Goal: Task Accomplishment & Management: Manage account settings

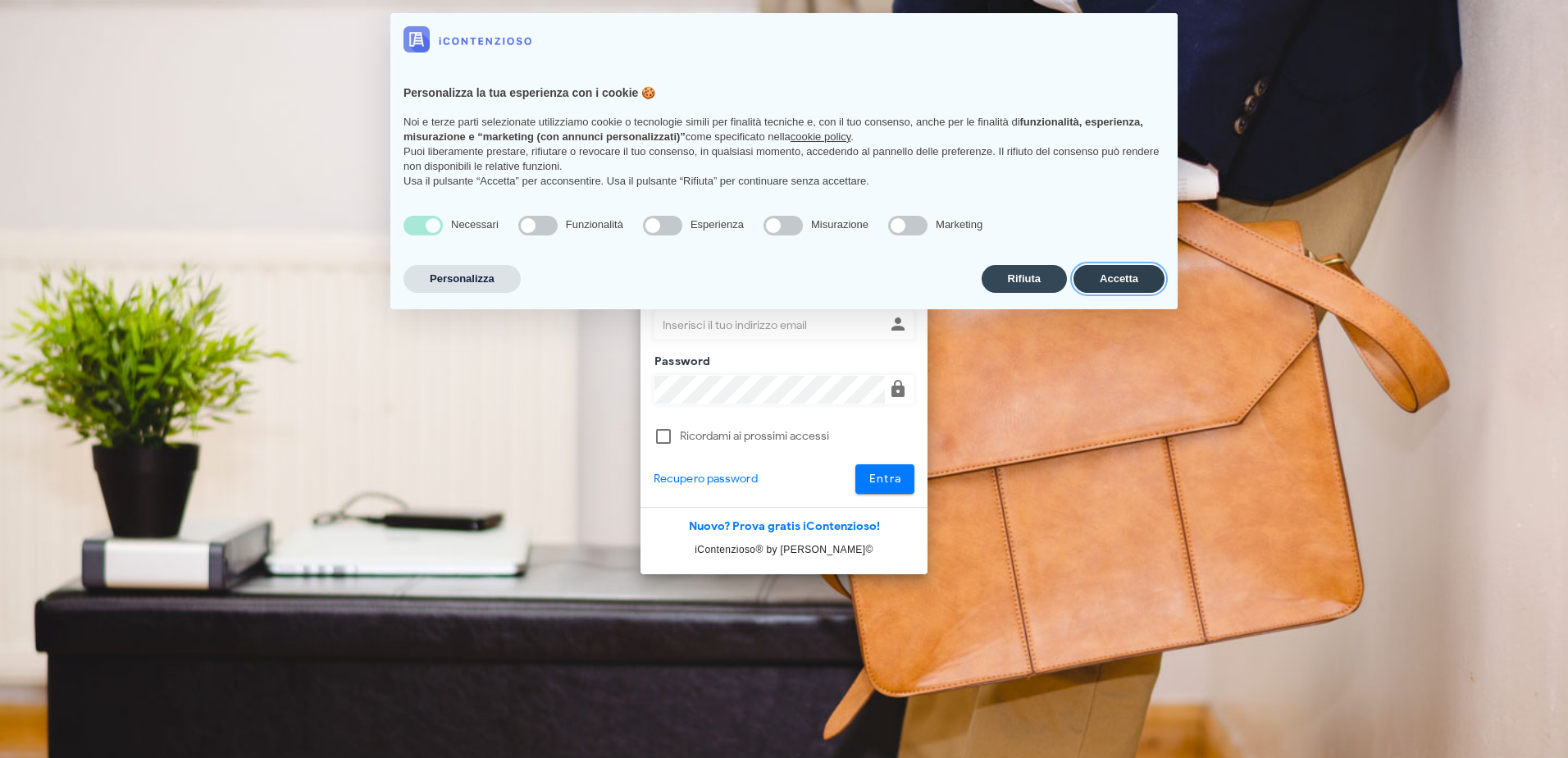
click at [1139, 283] on button "Accetta" at bounding box center [1119, 279] width 91 height 28
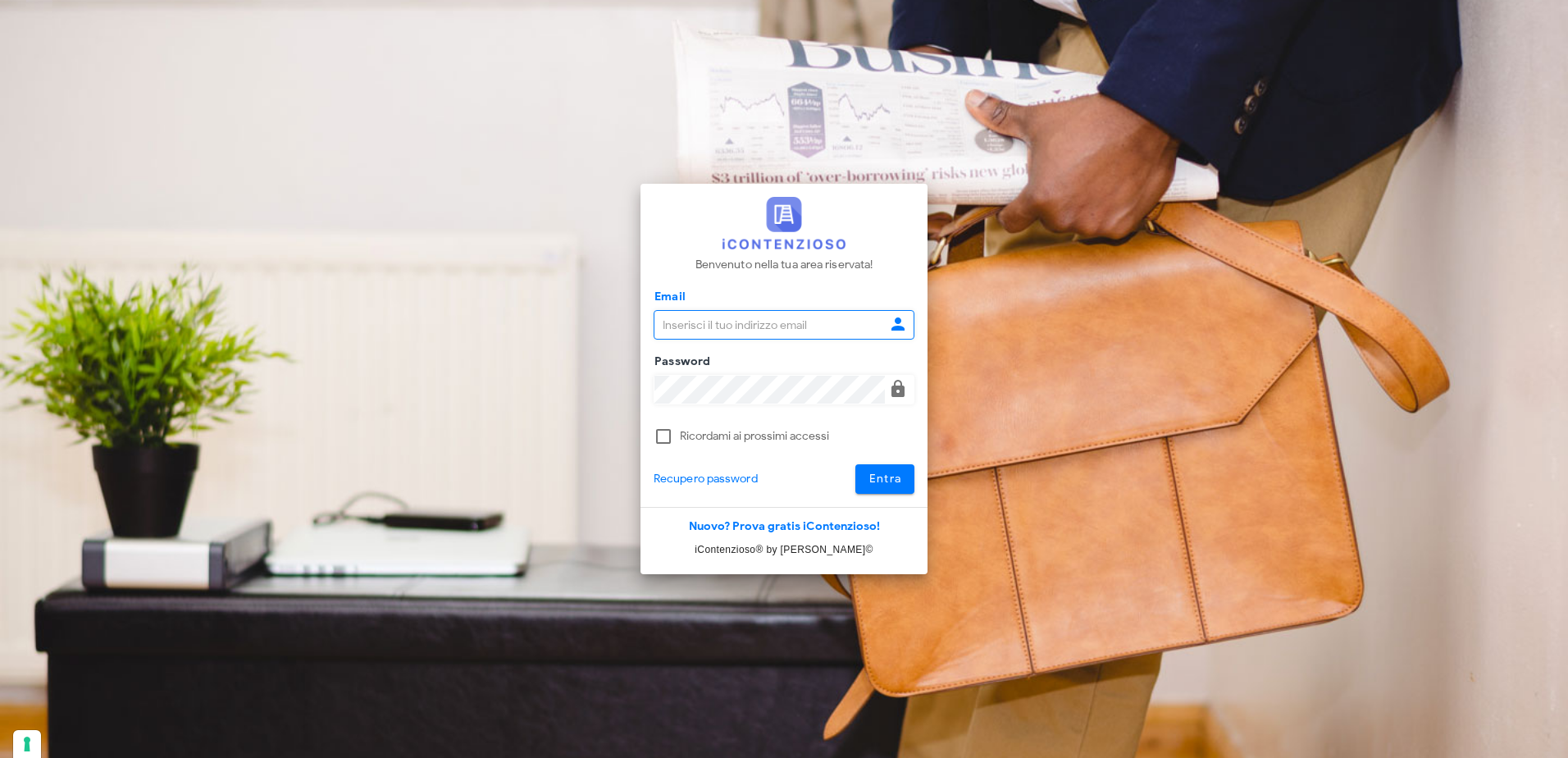
click at [740, 320] on input "Email" at bounding box center [770, 325] width 231 height 28
type input "pdidac@tiscali.it"
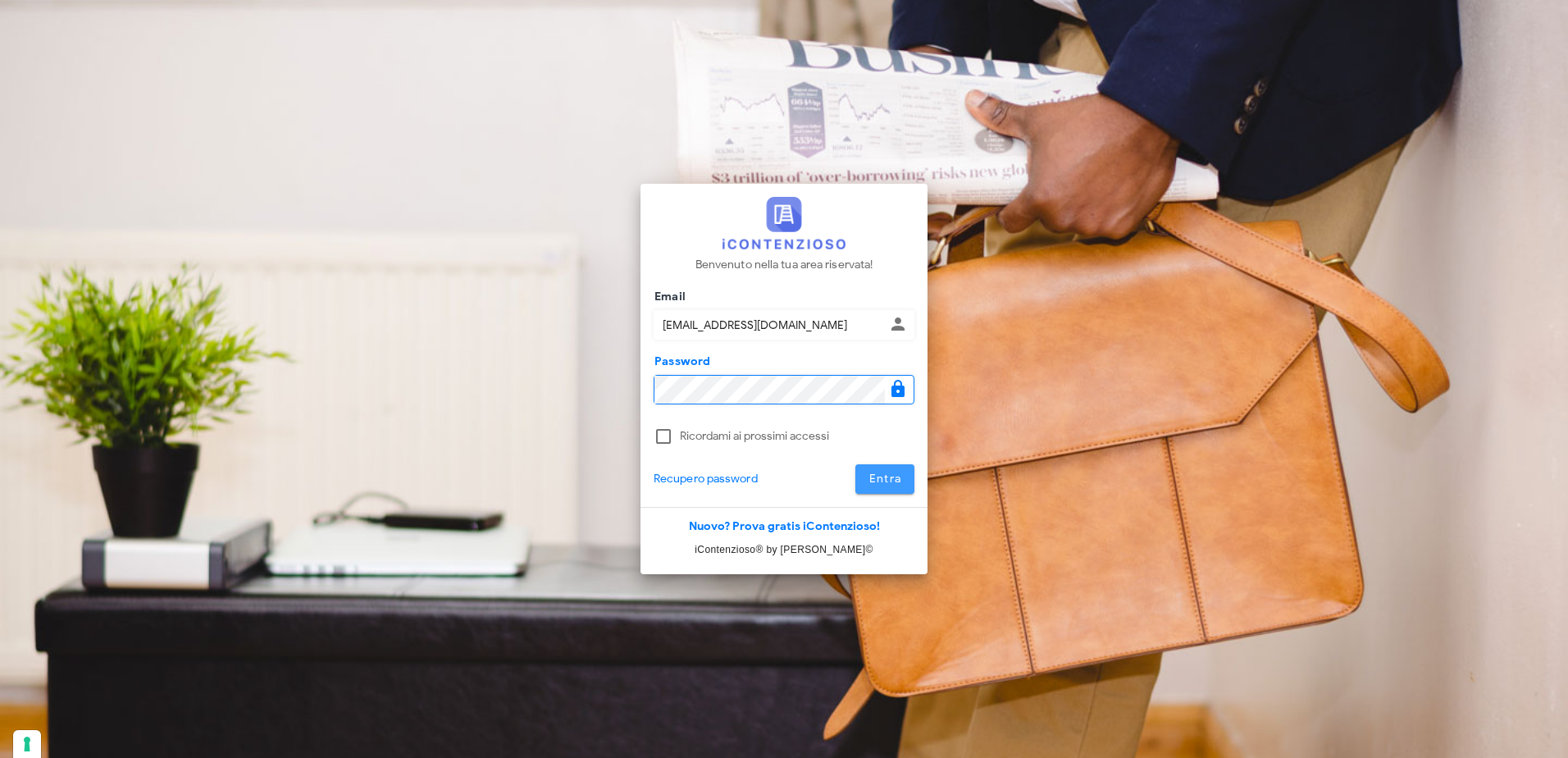
click at [891, 468] on button "Entra" at bounding box center [885, 479] width 60 height 29
click at [867, 469] on button "Entra" at bounding box center [885, 479] width 60 height 29
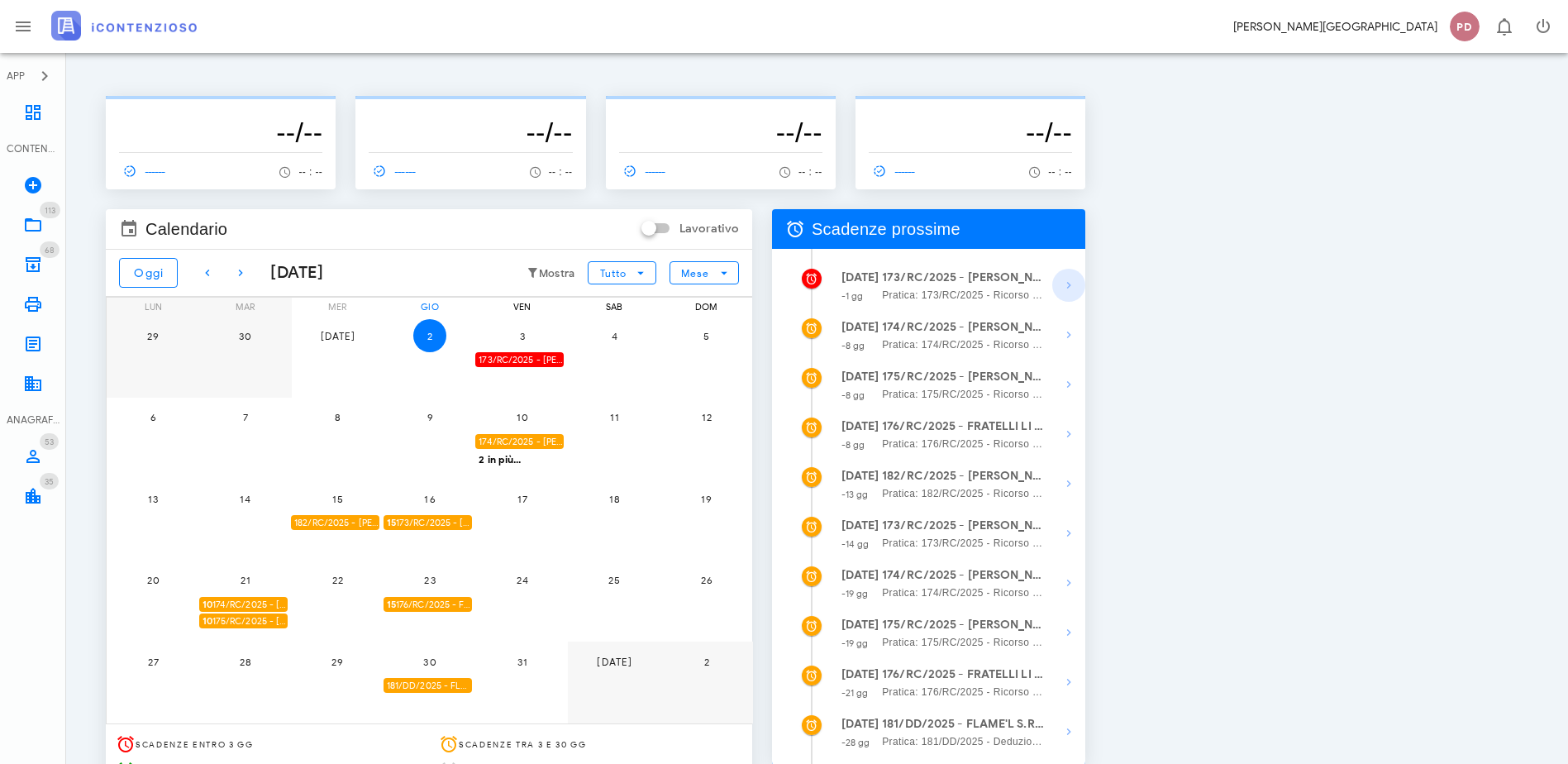
click at [1079, 289] on icon "button" at bounding box center [1069, 285] width 20 height 20
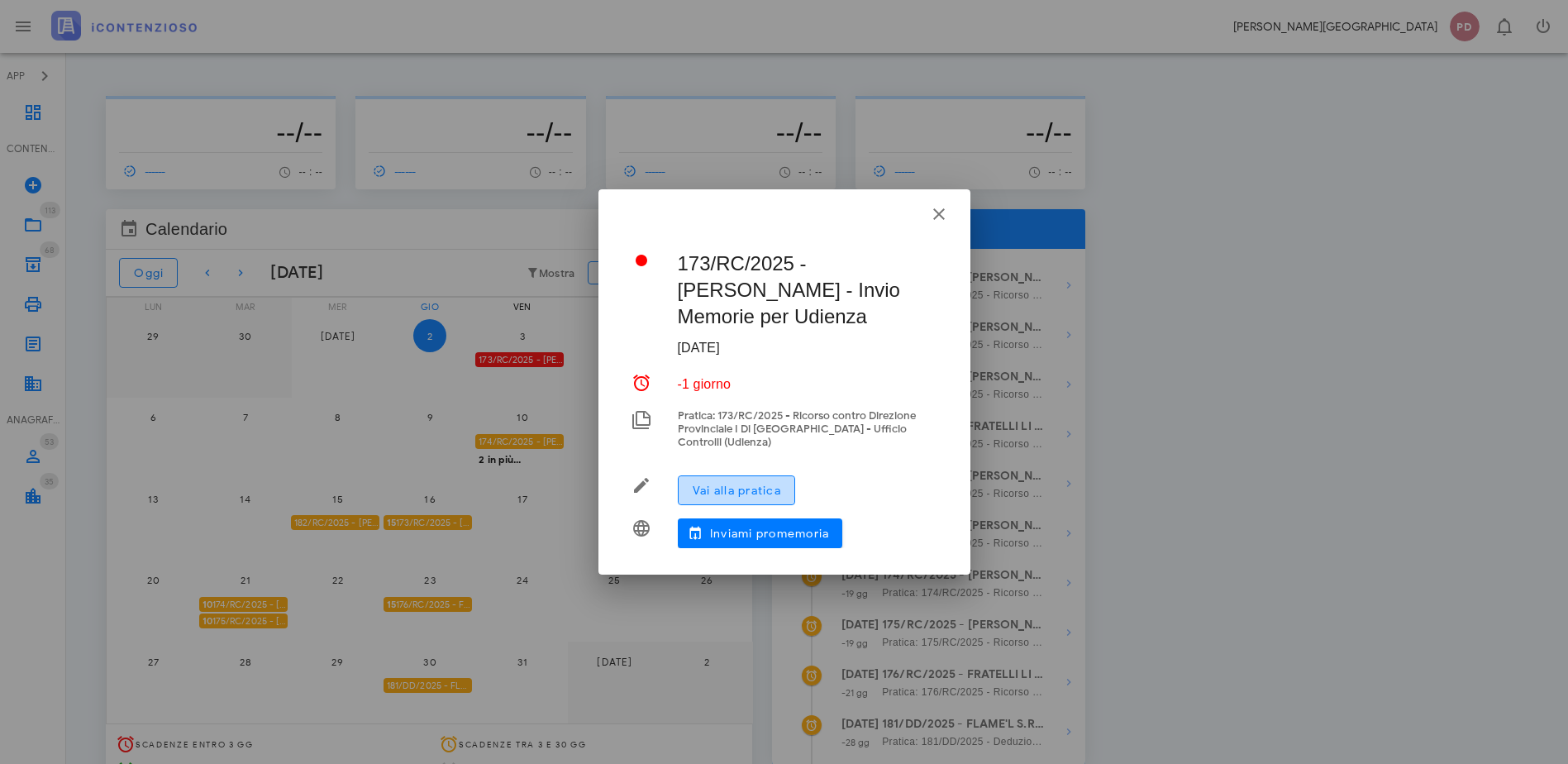
click at [794, 476] on button "Vai alla pratica" at bounding box center [736, 491] width 117 height 30
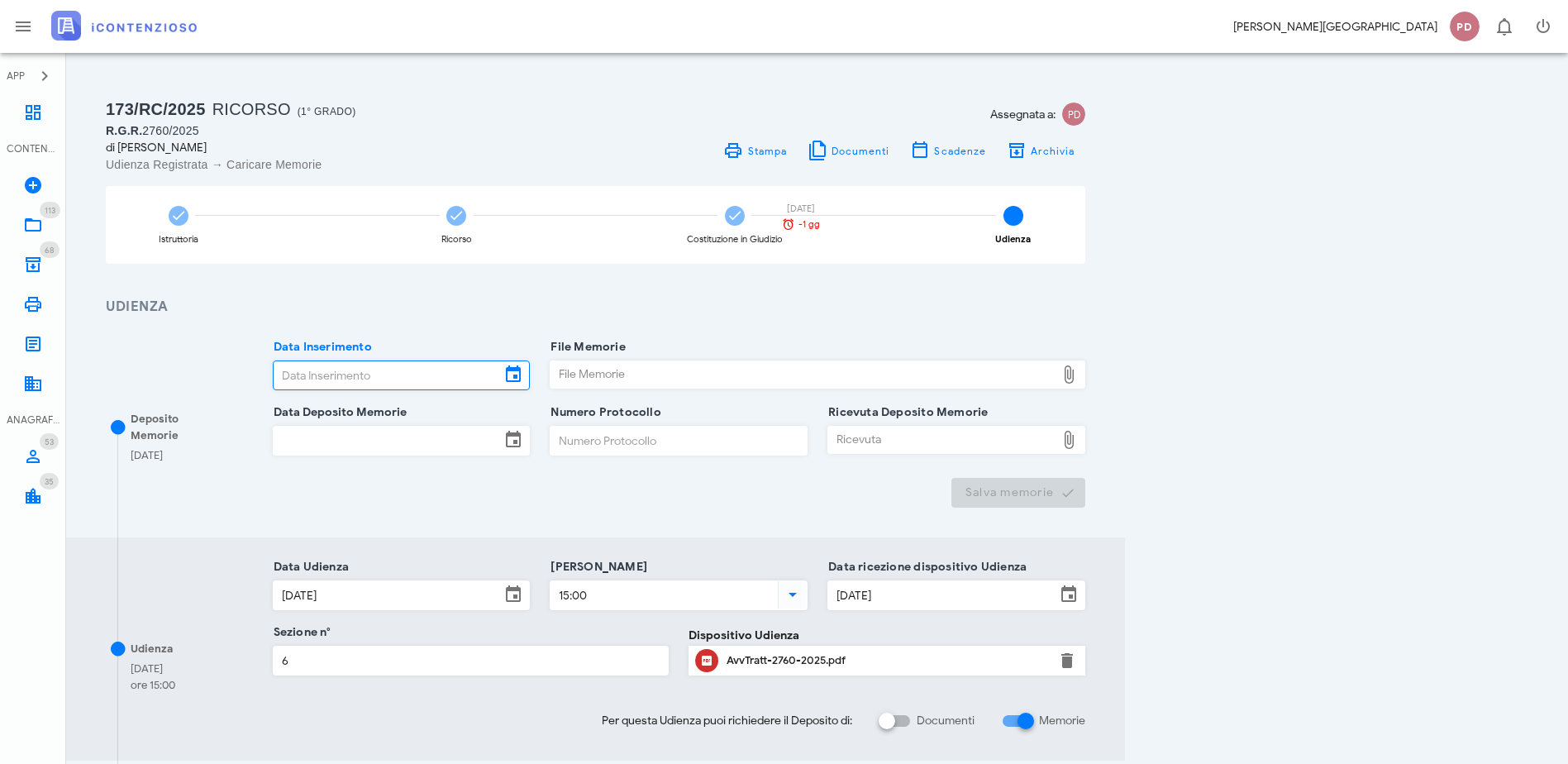
click at [501, 366] on input "Data Inserimento" at bounding box center [387, 375] width 227 height 28
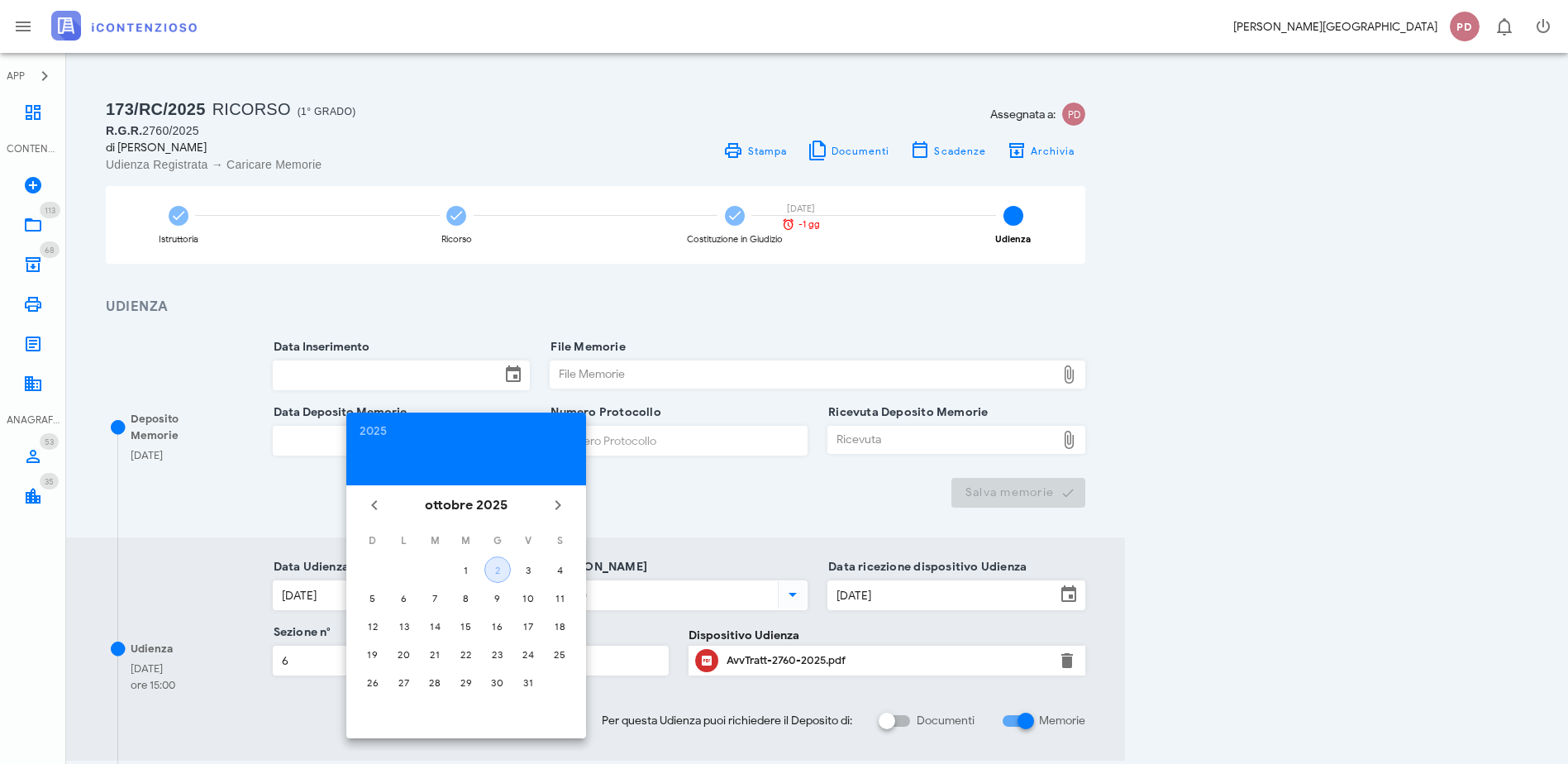
click at [498, 570] on div "2" at bounding box center [497, 570] width 25 height 12
type input "02/10/2025"
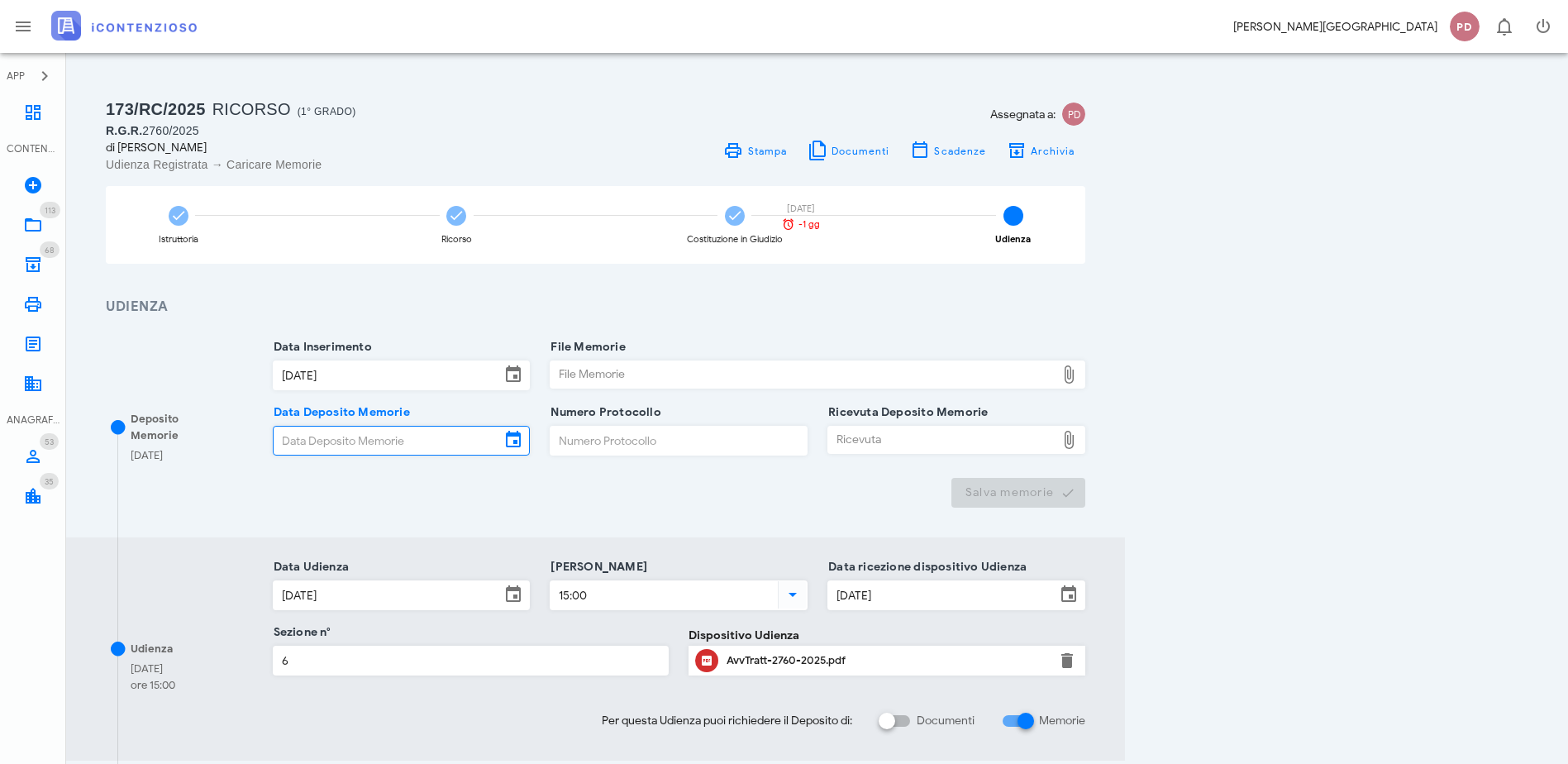
click at [501, 430] on input "Data Deposito Memorie" at bounding box center [387, 440] width 227 height 28
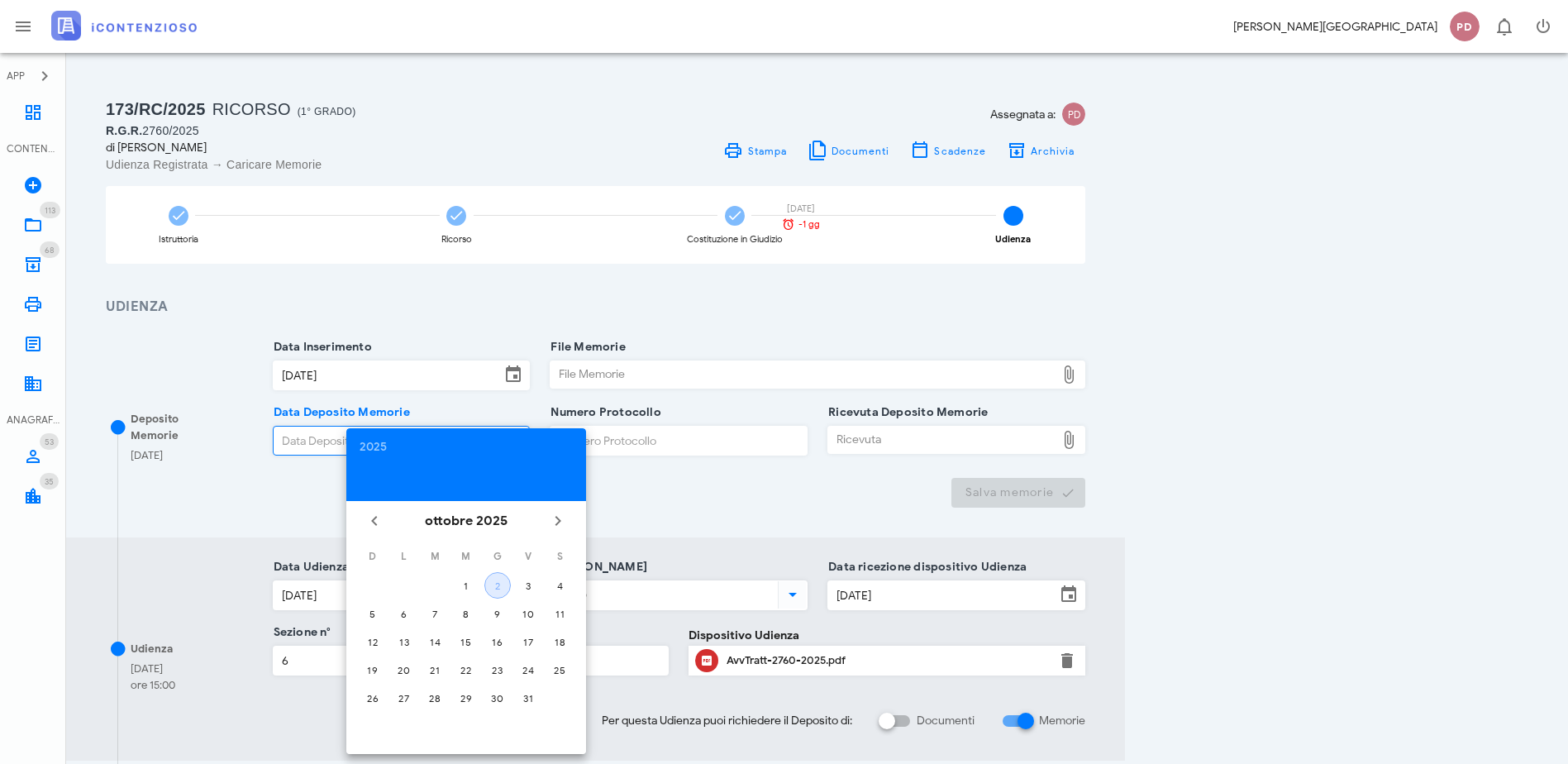
click at [506, 580] on div "2" at bounding box center [497, 585] width 25 height 12
type input "02/10/2025"
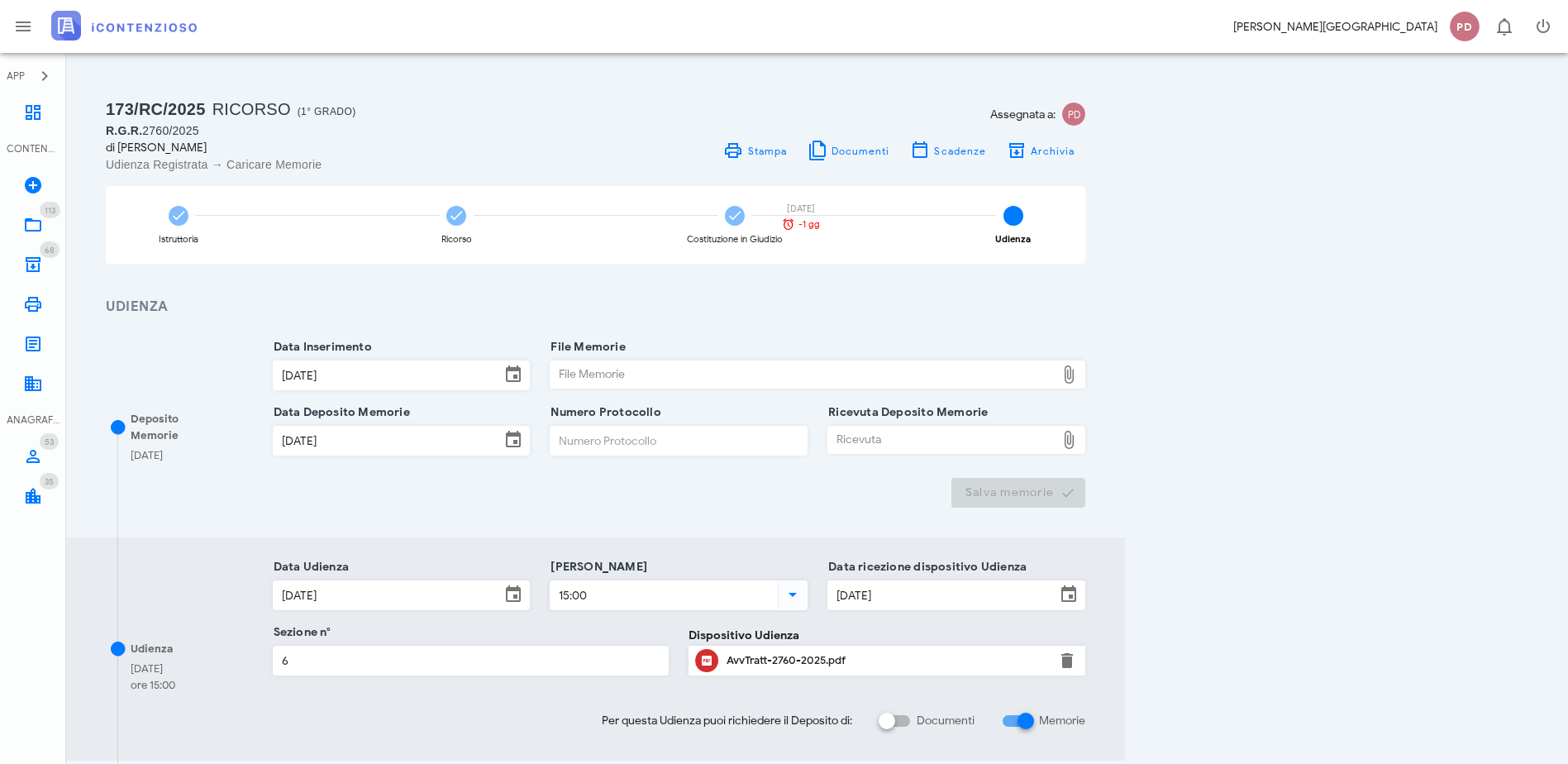
click at [913, 398] on div at bounding box center [817, 396] width 536 height 11
click at [912, 385] on div "File Memorie" at bounding box center [803, 374] width 505 height 26
type input "C:\fakepath\MEMORIE ILLUSTRATIVE_RIC660.pdf"
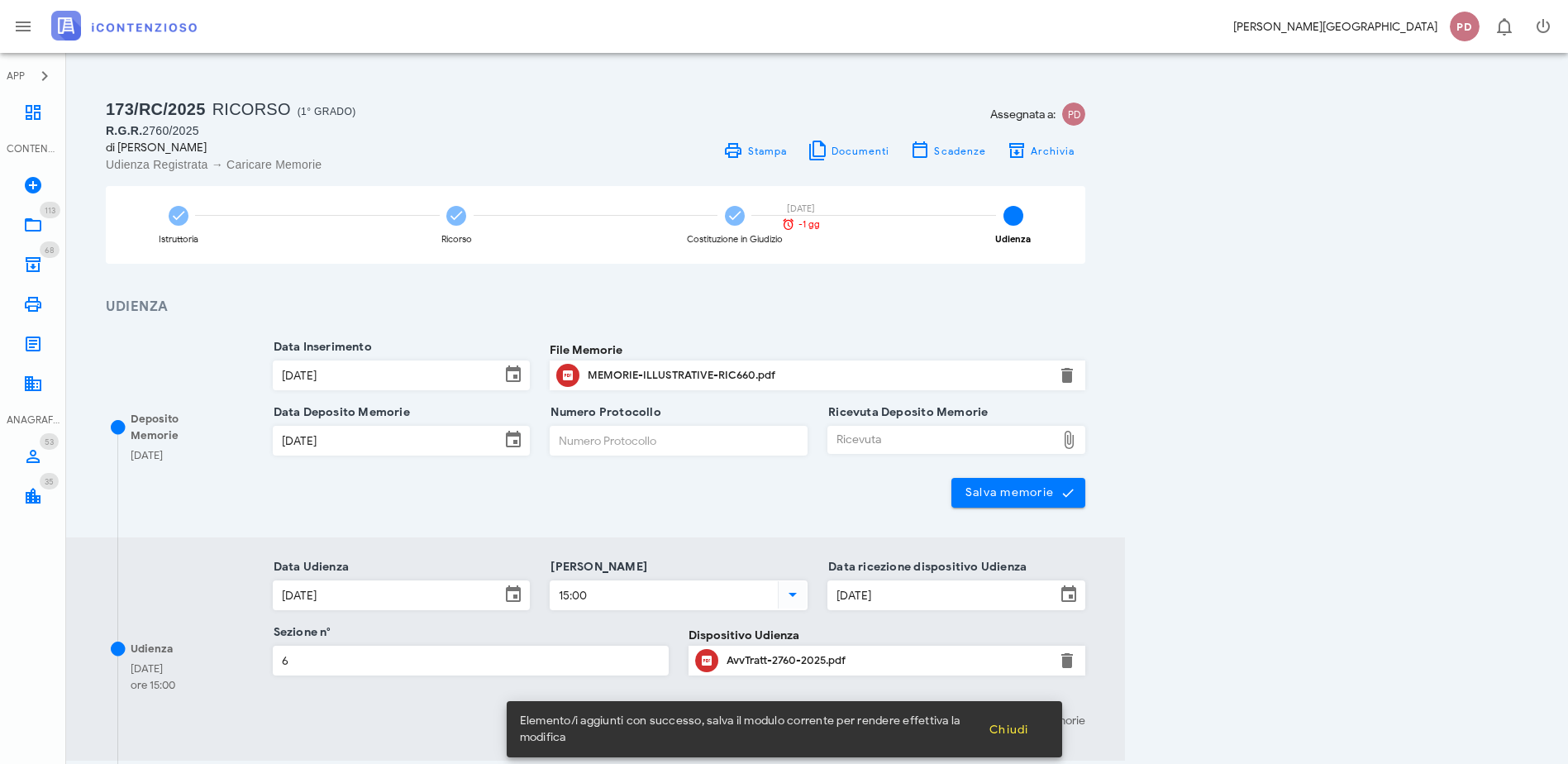
click at [1056, 447] on div "Ricevuta" at bounding box center [942, 439] width 227 height 26
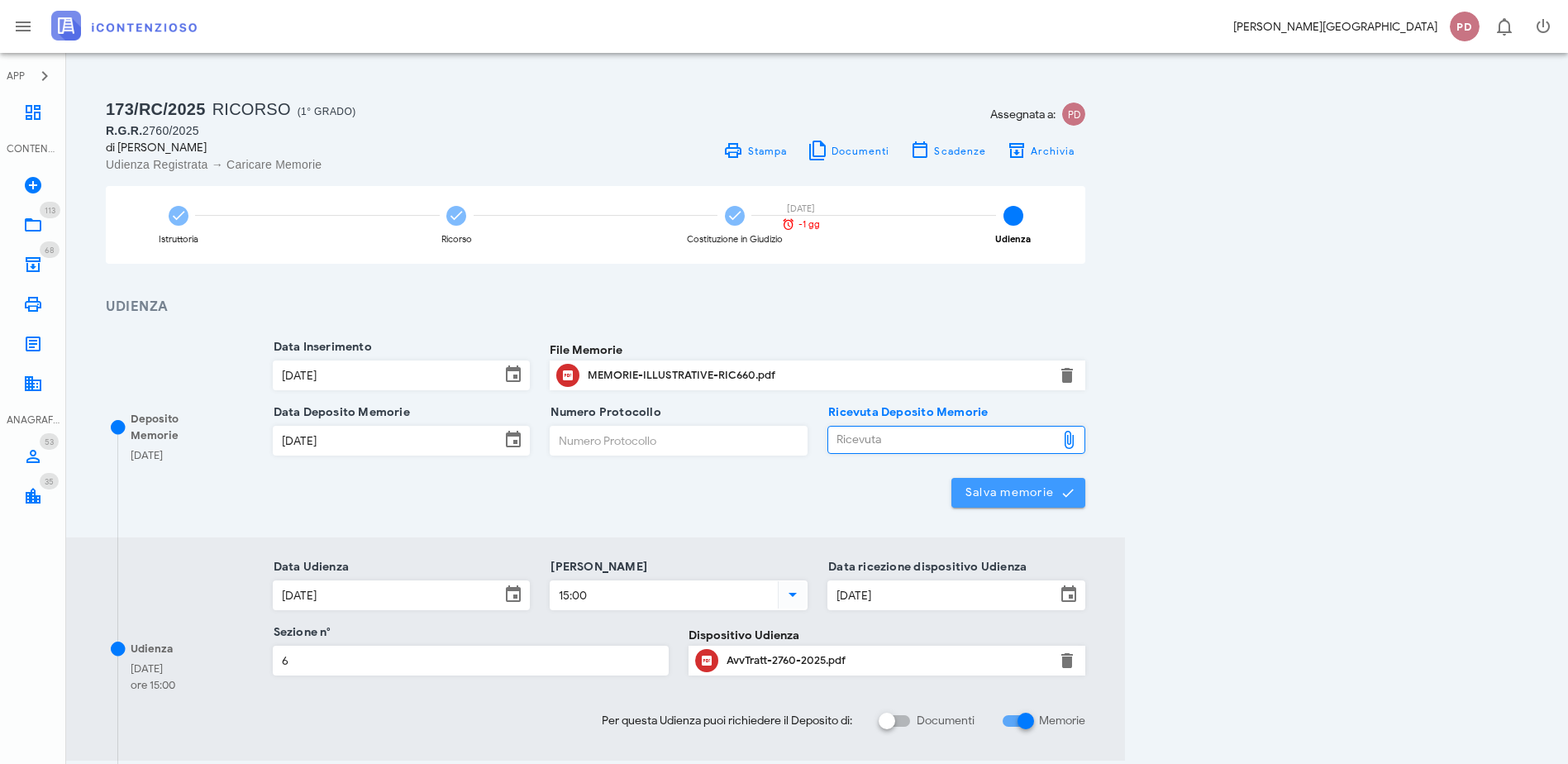
click at [1073, 487] on span "Salva memorie" at bounding box center [1018, 492] width 109 height 15
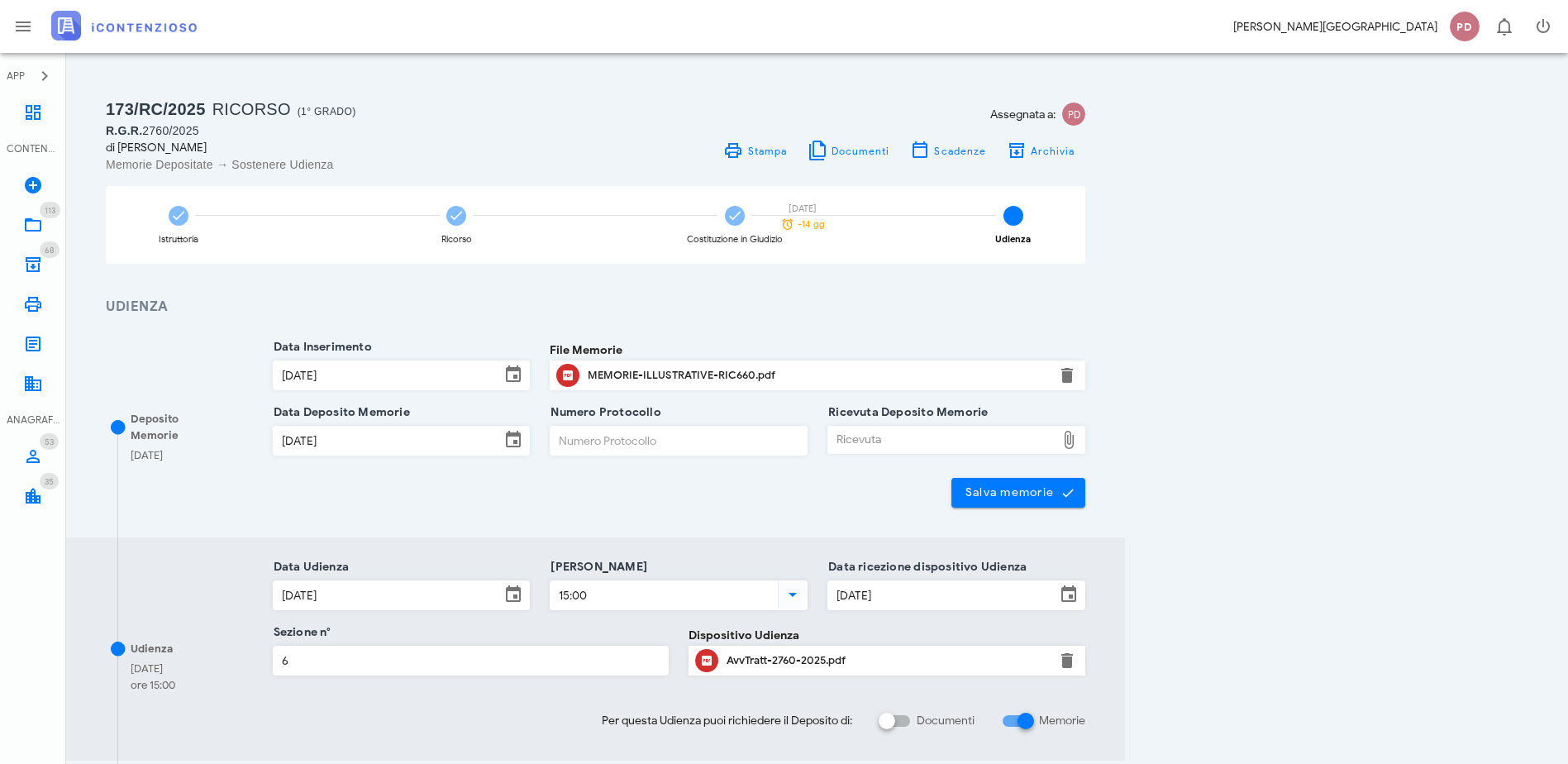
click at [131, 32] on img at bounding box center [124, 25] width 146 height 30
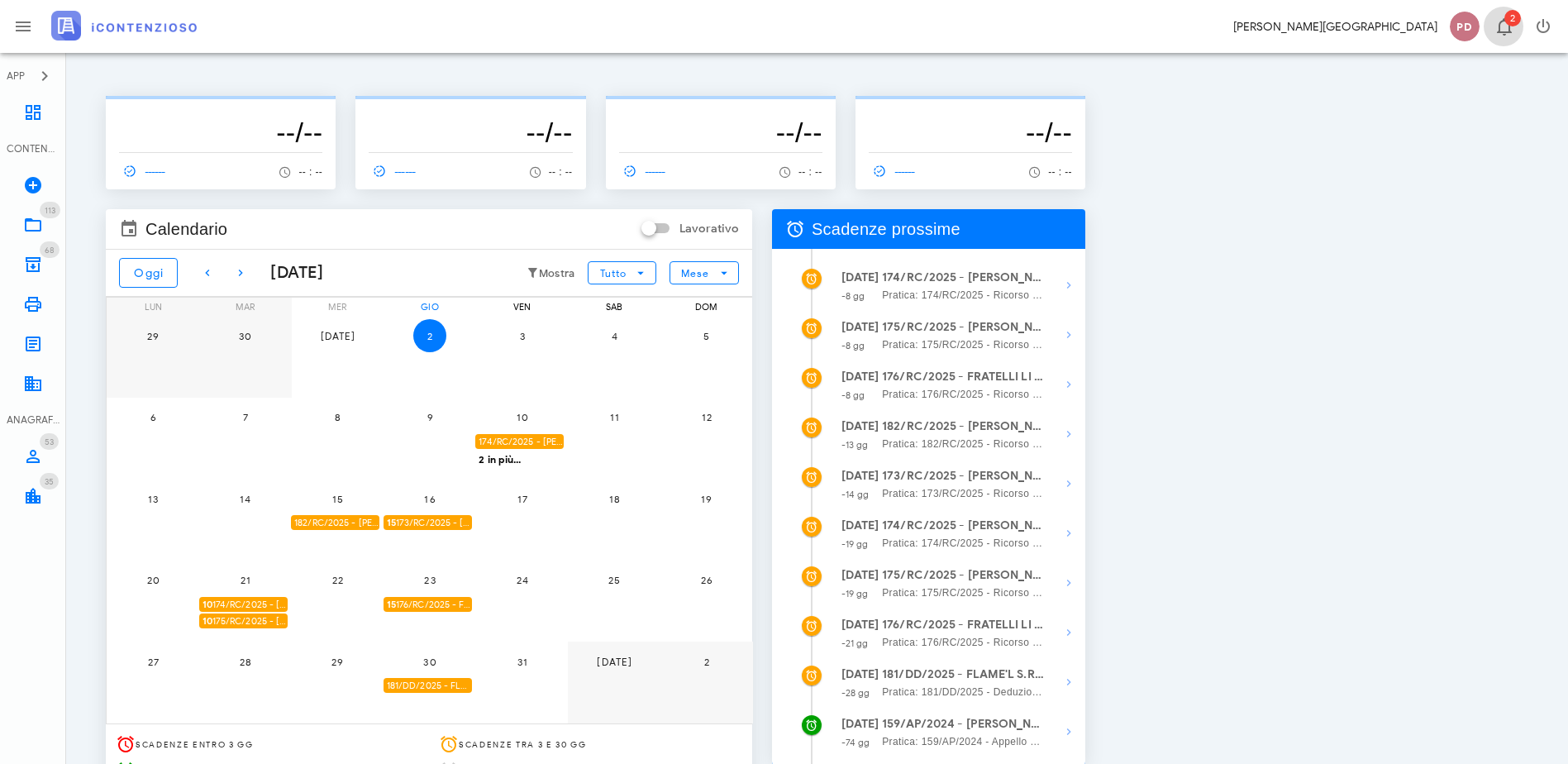
click at [1516, 23] on span "2" at bounding box center [1512, 17] width 16 height 16
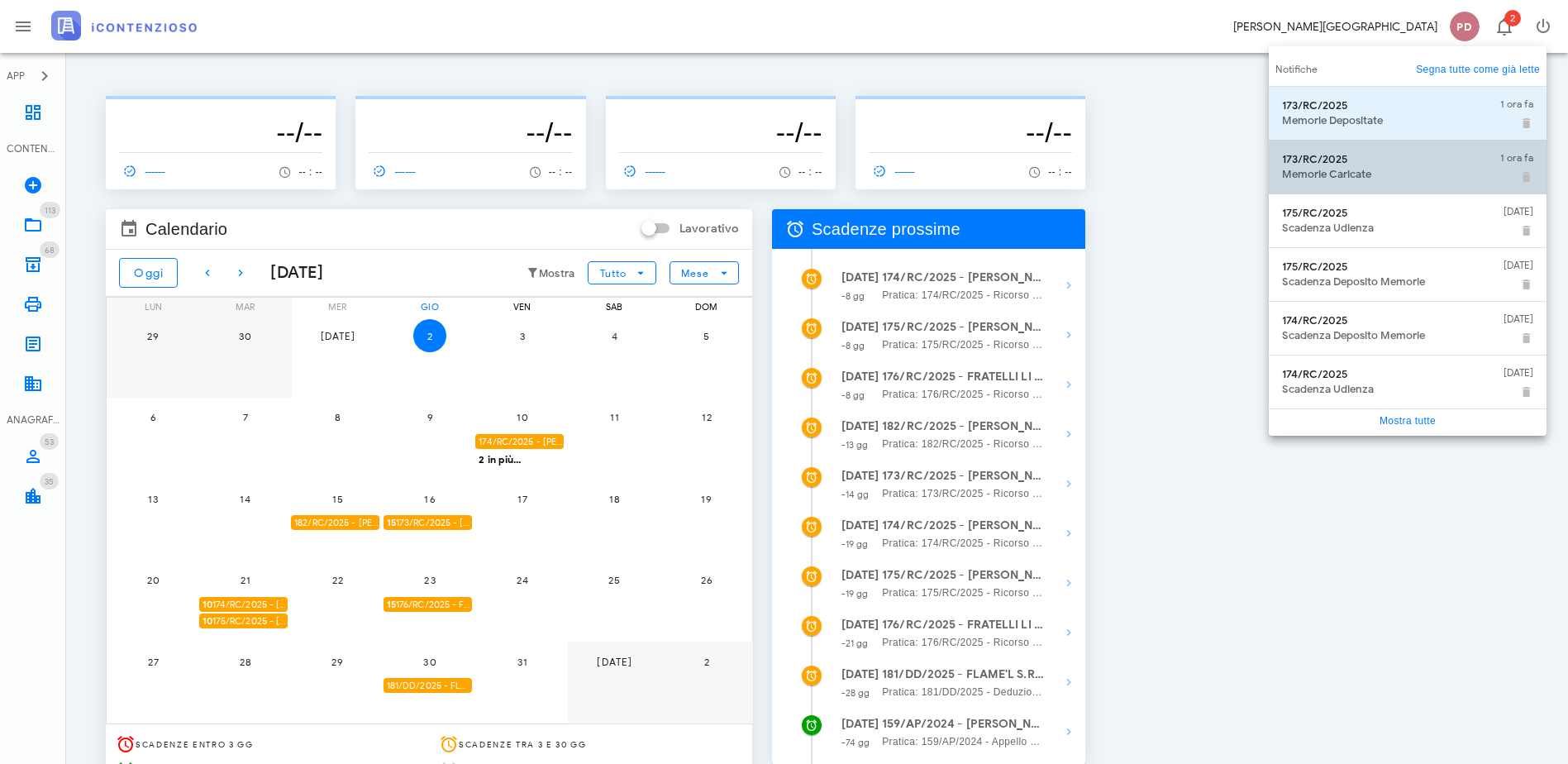
click at [1392, 147] on div "173/RC/2025 Memorie Caricate" at bounding box center [1385, 168] width 205 height 42
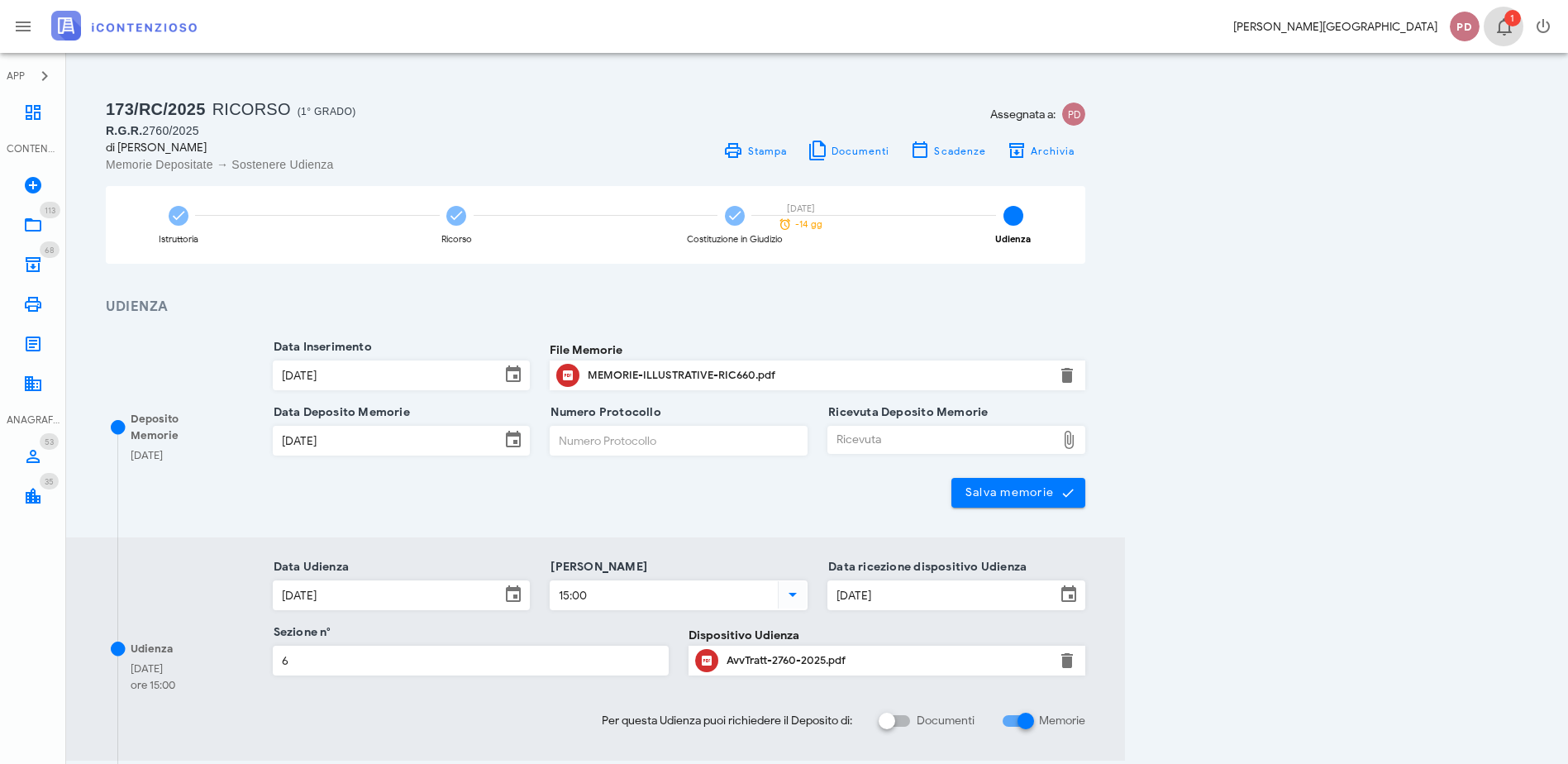
click at [1499, 24] on icon "button" at bounding box center [1505, 26] width 20 height 20
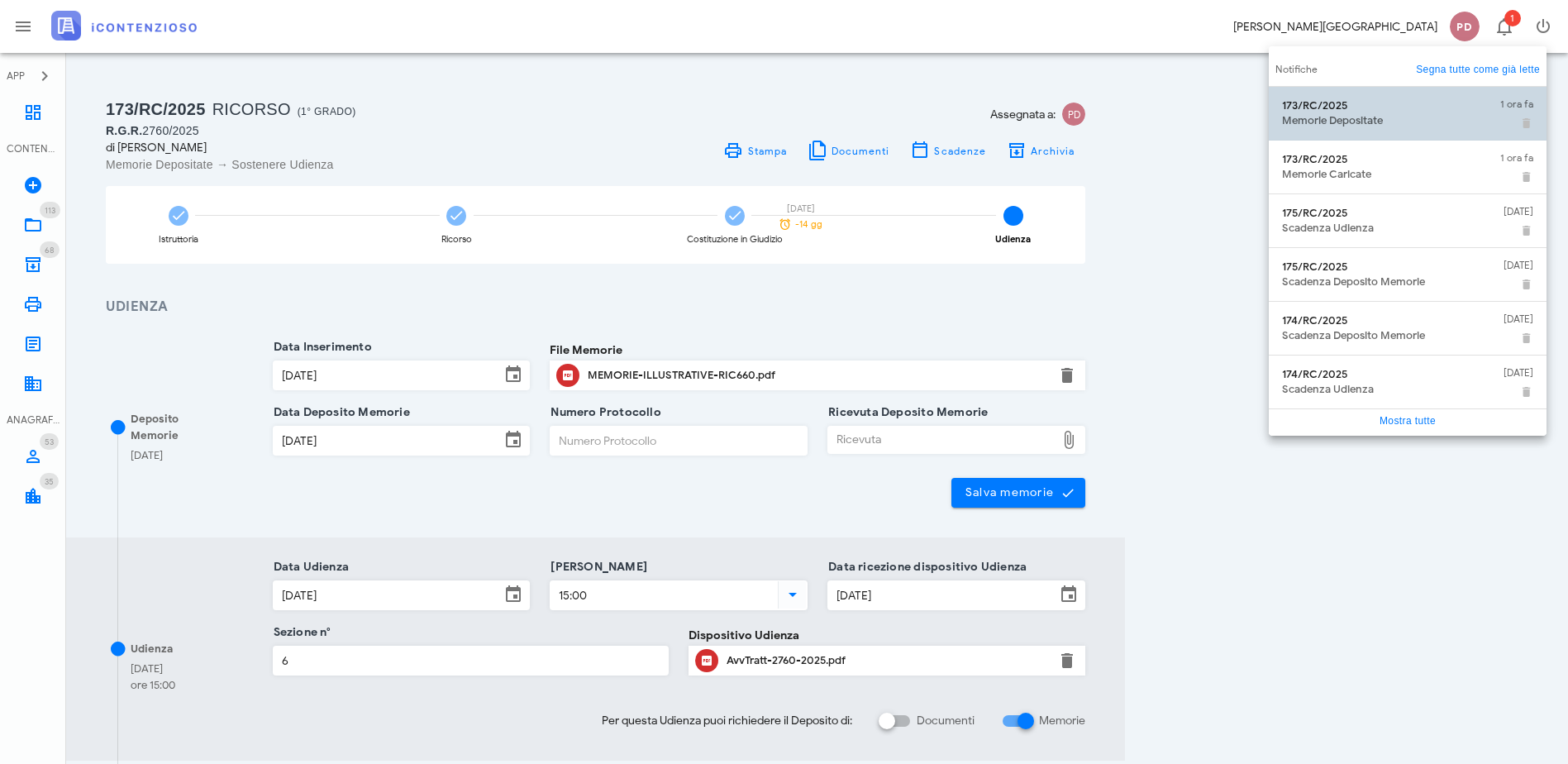
click at [1358, 122] on div "Memorie Depositate" at bounding box center [1385, 120] width 205 height 13
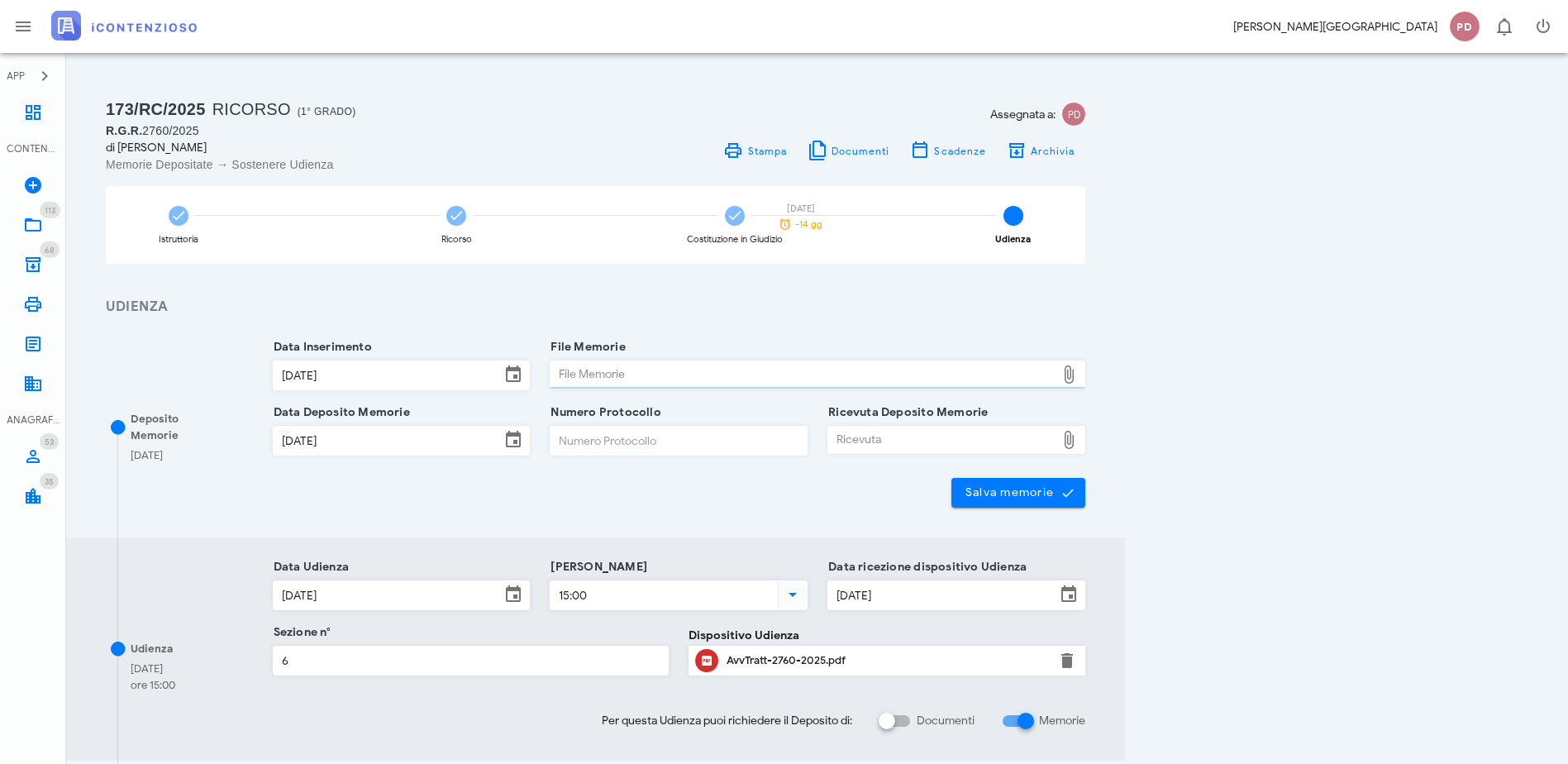
click at [147, 26] on img at bounding box center [124, 25] width 146 height 30
